Goal: Find specific page/section: Find specific page/section

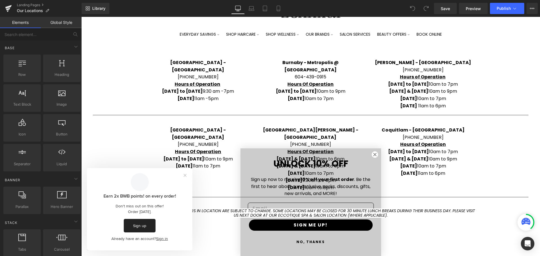
scroll to position [56, 0]
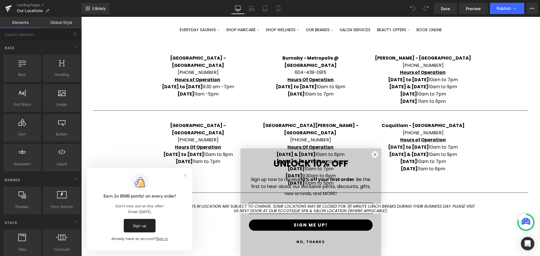
click at [299, 241] on div "[GEOGRAPHIC_DATA] - [GEOGRAPHIC_DATA] [PHONE_NUMBER] Hours of Operation [DATE] …" at bounding box center [310, 176] width 458 height 260
click at [303, 241] on div "[GEOGRAPHIC_DATA] - [GEOGRAPHIC_DATA] [PHONE_NUMBER] Hours of Operation [DATE] …" at bounding box center [310, 176] width 458 height 260
click at [305, 244] on div "[GEOGRAPHIC_DATA] - [GEOGRAPHIC_DATA] [PHONE_NUMBER] Hours of Operation [DATE] …" at bounding box center [310, 176] width 458 height 260
click at [313, 240] on div "[GEOGRAPHIC_DATA] - [GEOGRAPHIC_DATA] [PHONE_NUMBER] Hours of Operation [DATE] …" at bounding box center [310, 176] width 458 height 260
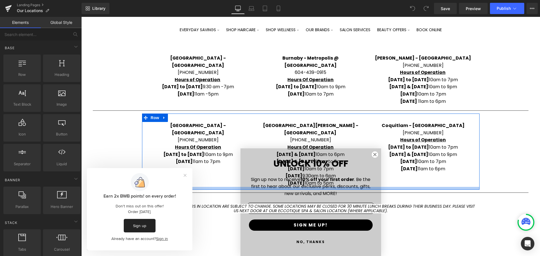
scroll to position [0, 0]
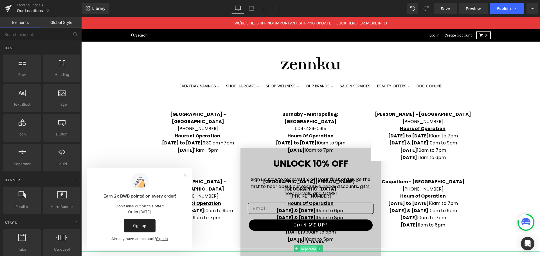
click at [313, 246] on span "Separator" at bounding box center [308, 249] width 17 height 7
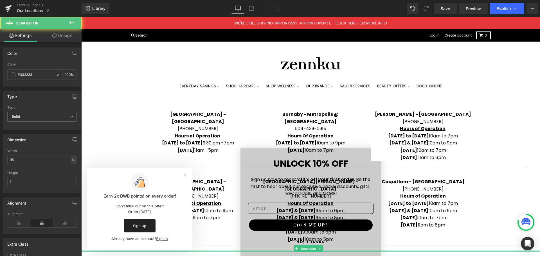
drag, startPoint x: 348, startPoint y: 243, endPoint x: 336, endPoint y: 247, distance: 12.7
click at [348, 250] on div at bounding box center [310, 250] width 458 height 1
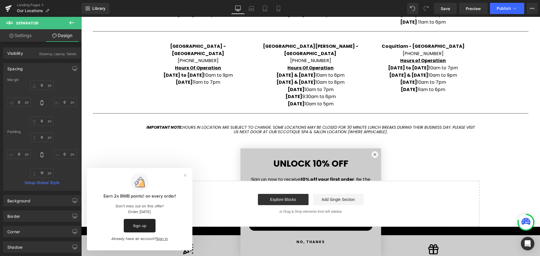
scroll to position [225, 0]
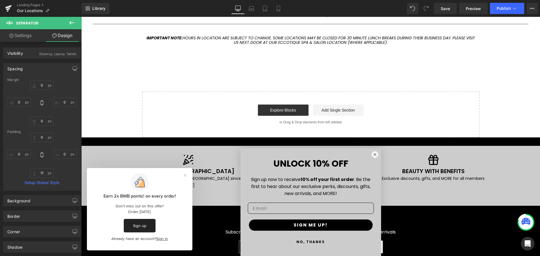
click at [312, 242] on button "NO, THANKS" at bounding box center [311, 241] width 126 height 11
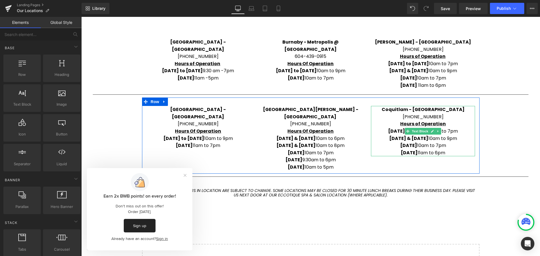
scroll to position [84, 0]
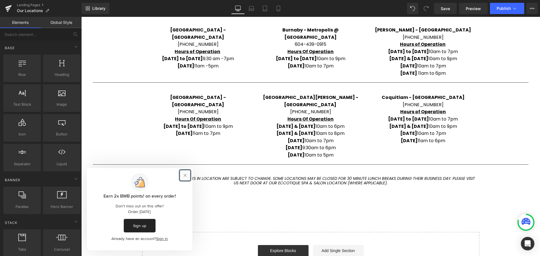
click at [185, 175] on button "Close prompt" at bounding box center [185, 175] width 10 height 10
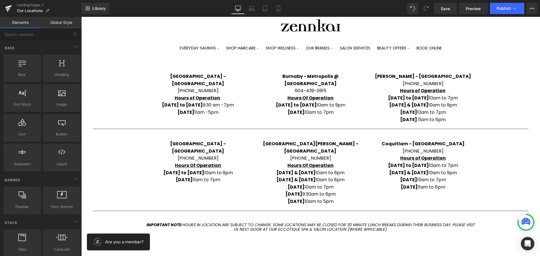
scroll to position [28, 0]
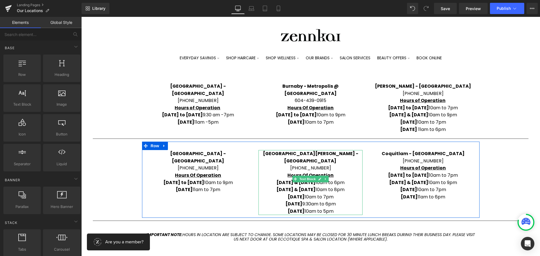
click at [339, 179] on p "[DATE] & [DATE] 10am to 6pm" at bounding box center [310, 182] width 104 height 7
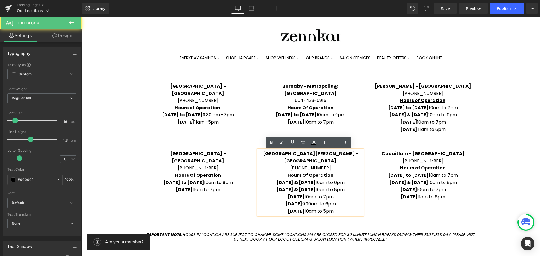
click at [337, 179] on p "[DATE] & [DATE] 10am to 6pm" at bounding box center [310, 182] width 104 height 7
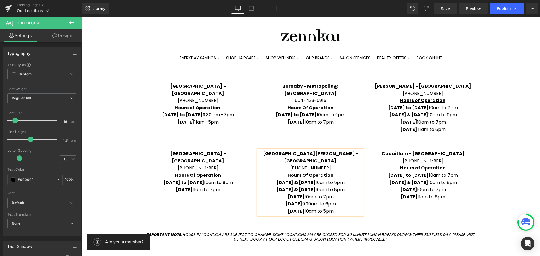
click at [307, 208] on p "[DATE] 10am to 5pm" at bounding box center [310, 211] width 104 height 7
click at [441, 8] on span "Save" at bounding box center [444, 9] width 9 height 6
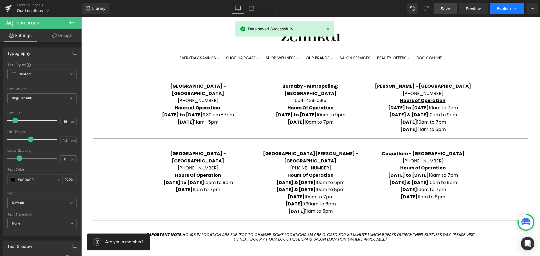
click at [515, 8] on icon at bounding box center [514, 9] width 6 height 6
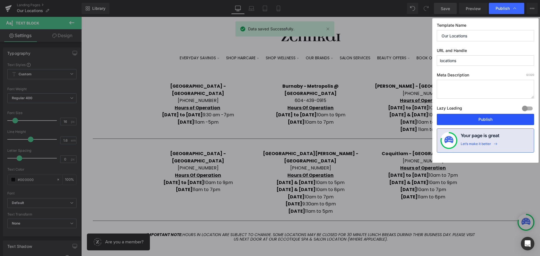
click at [471, 120] on button "Publish" at bounding box center [484, 119] width 97 height 11
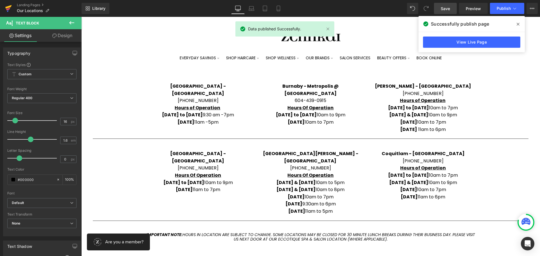
click at [10, 7] on icon at bounding box center [8, 7] width 6 height 4
